Goal: Information Seeking & Learning: Check status

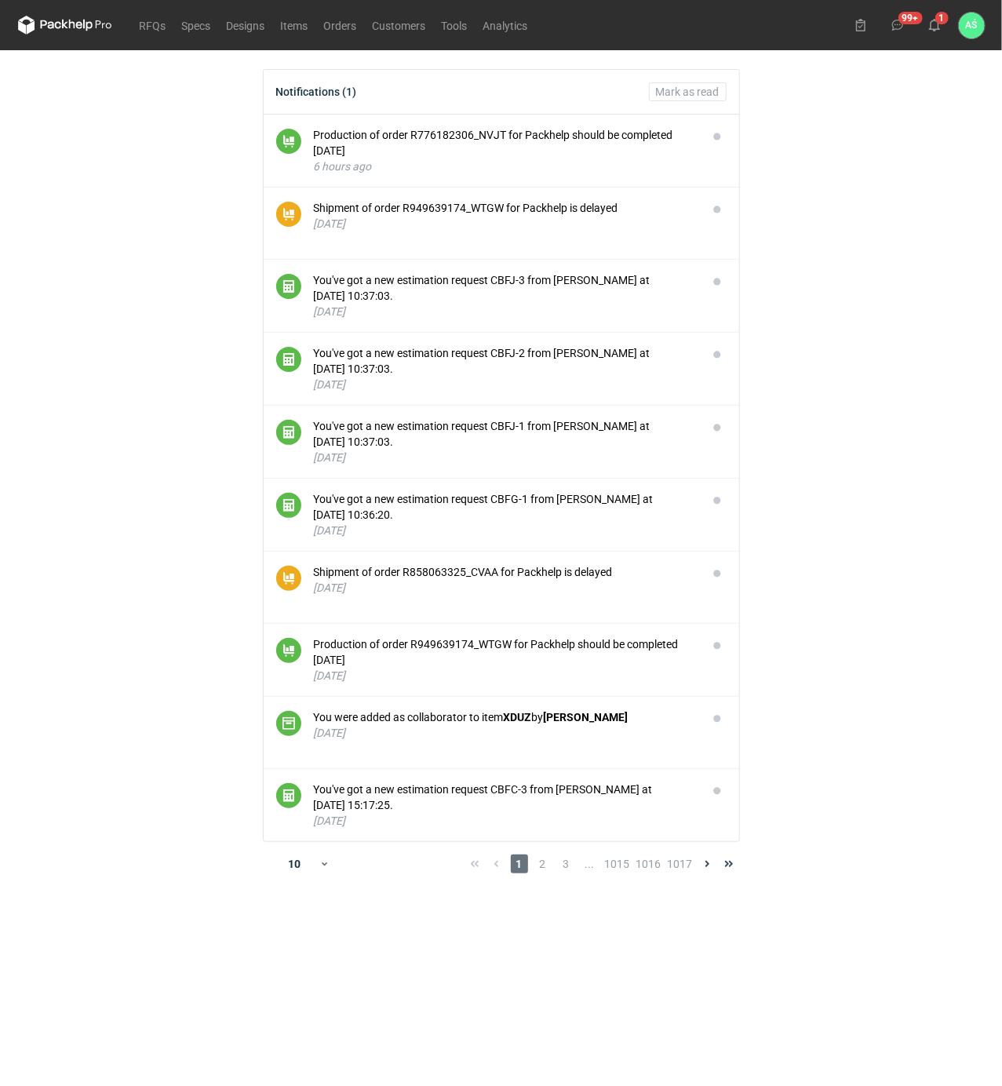
click at [846, 271] on main "Notifications (1) [PERSON_NAME] as read Production of order R776182306_NVJT for…" at bounding box center [501, 568] width 979 height 1036
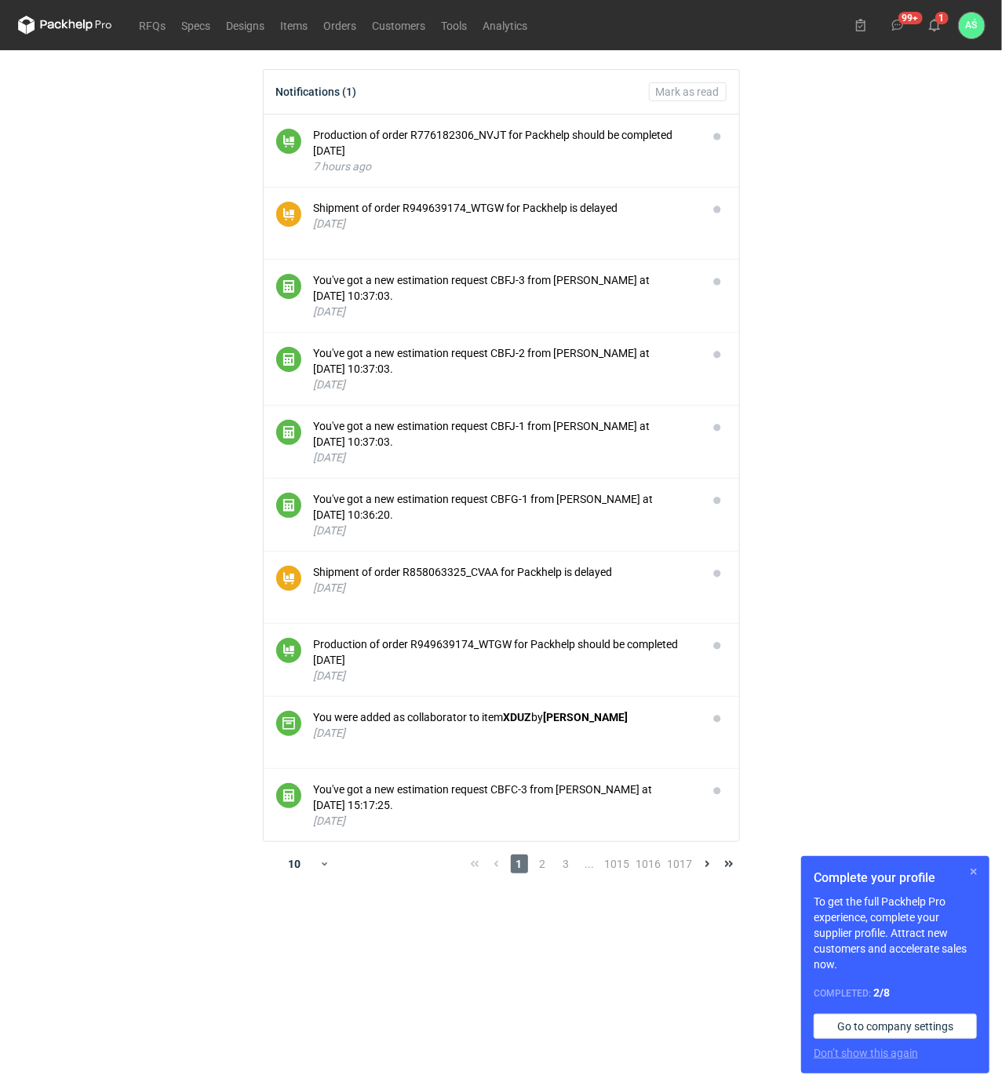
click at [974, 879] on button "button" at bounding box center [973, 871] width 19 height 19
